Goal: Find specific page/section: Find specific page/section

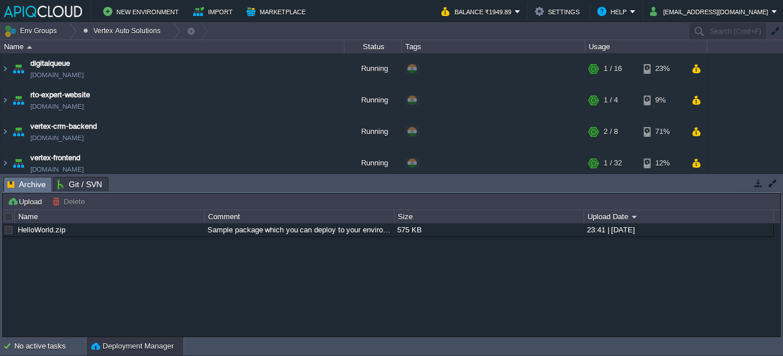
click at [428, 19] on td "New Environment Import Marketplace" at bounding box center [216, 11] width 424 height 17
click at [742, 3] on td "[EMAIL_ADDRESS][DOMAIN_NAME]" at bounding box center [713, 11] width 134 height 17
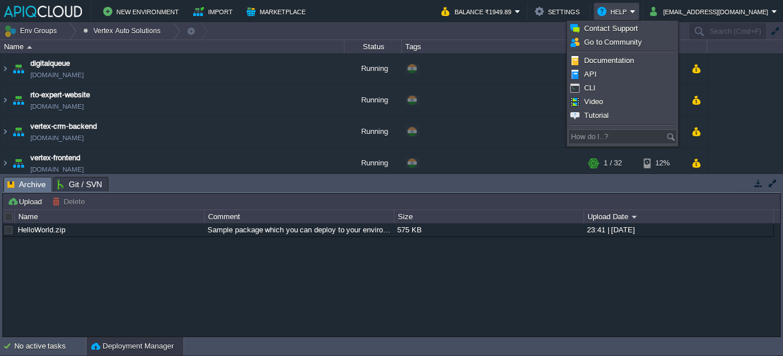
click at [354, 17] on td "New Environment Import Marketplace" at bounding box center [216, 11] width 424 height 17
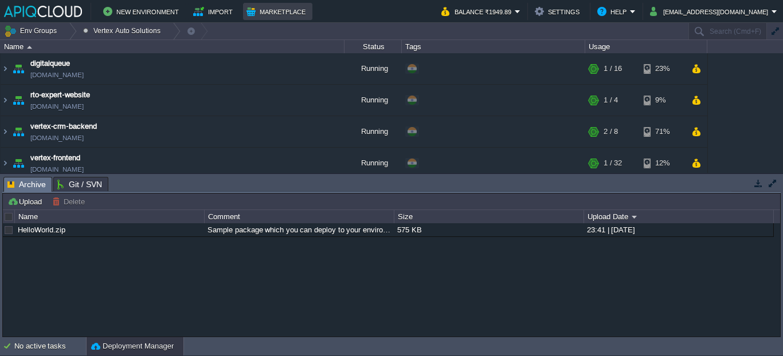
click at [287, 14] on button "Marketplace" at bounding box center [277, 12] width 62 height 14
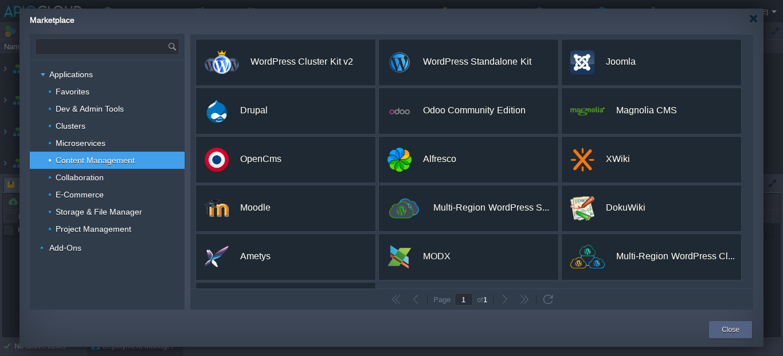
click at [101, 46] on input "text" at bounding box center [102, 46] width 132 height 15
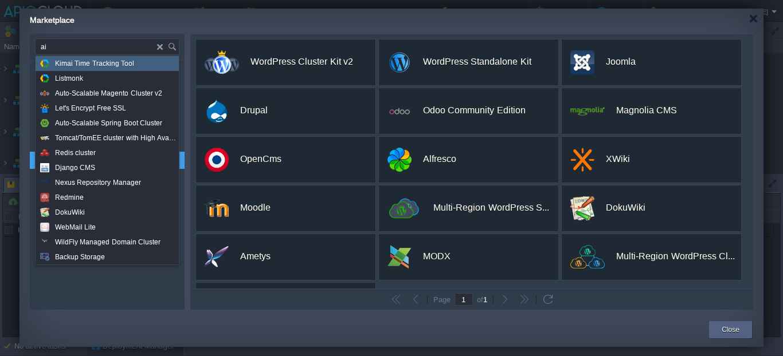
type input "a"
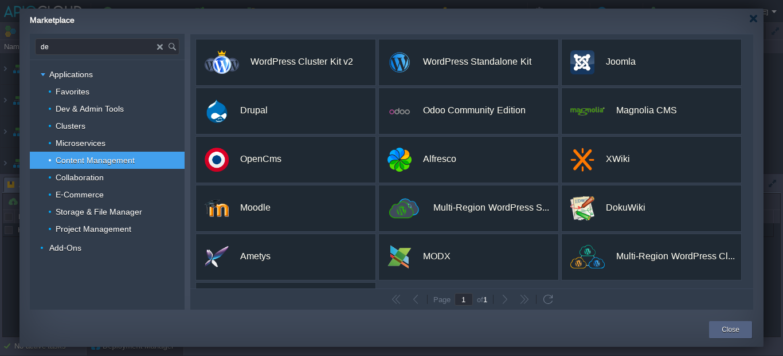
type input "d"
type input "llm"
type input "Type application or add-on name"
click at [742, 331] on div "Close" at bounding box center [731, 330] width 26 height 17
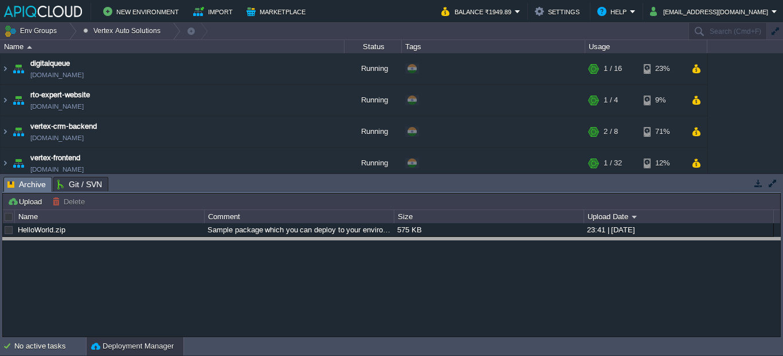
drag, startPoint x: 313, startPoint y: 185, endPoint x: 307, endPoint y: 246, distance: 61.6
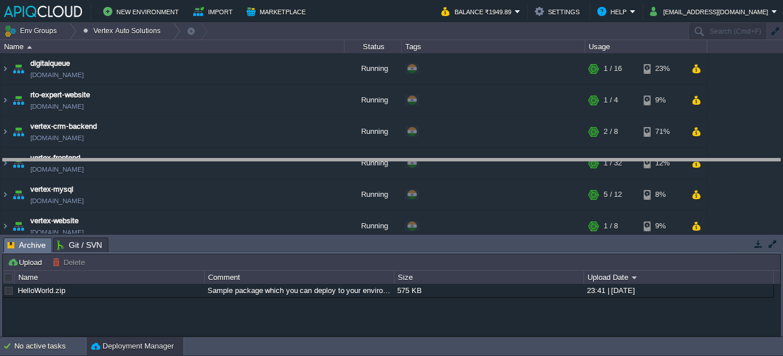
drag, startPoint x: 436, startPoint y: 246, endPoint x: 432, endPoint y: 166, distance: 80.4
